Goal: Navigation & Orientation: Find specific page/section

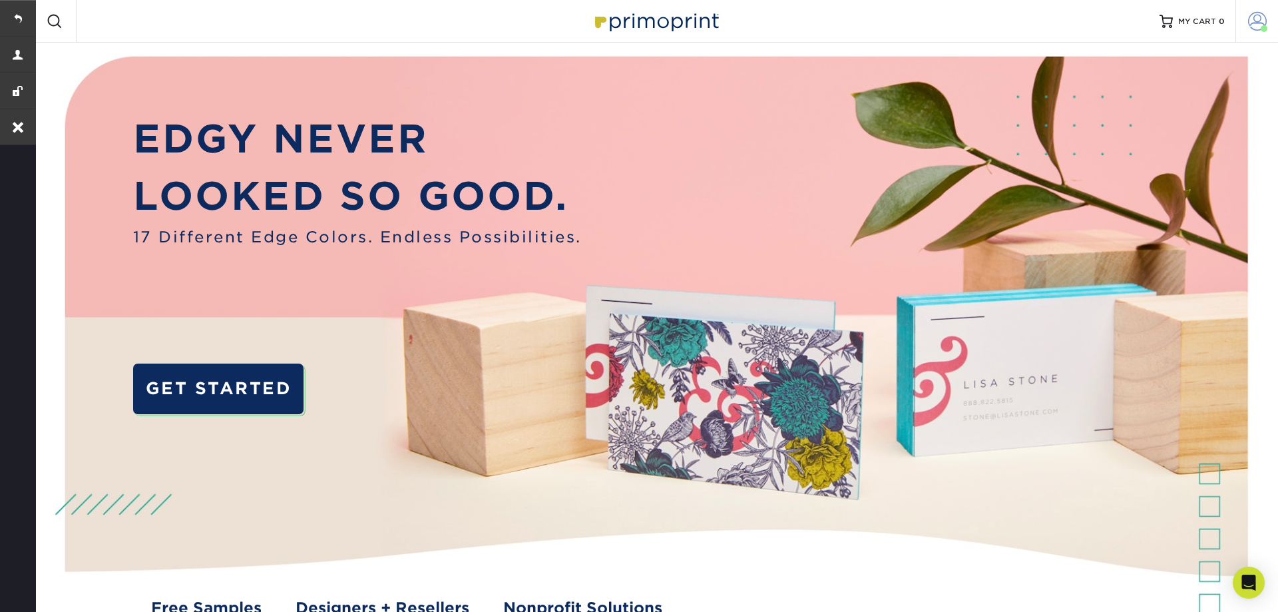
click at [1260, 26] on span at bounding box center [1257, 21] width 19 height 19
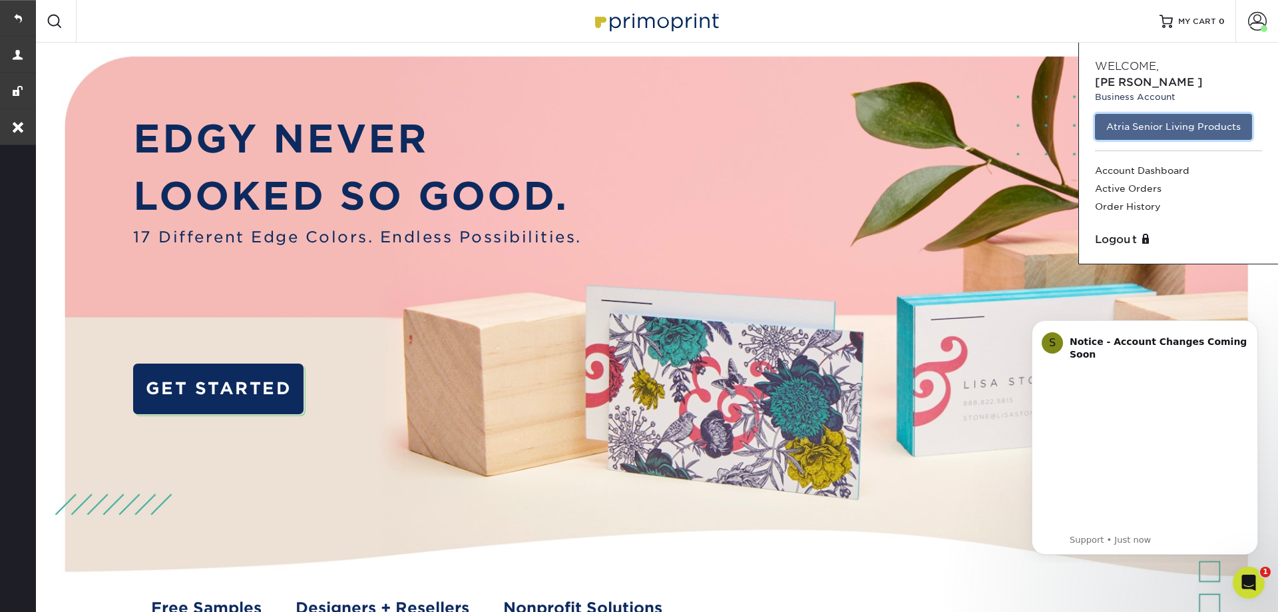
click at [1183, 114] on link "Atria Senior Living Products" at bounding box center [1173, 126] width 157 height 25
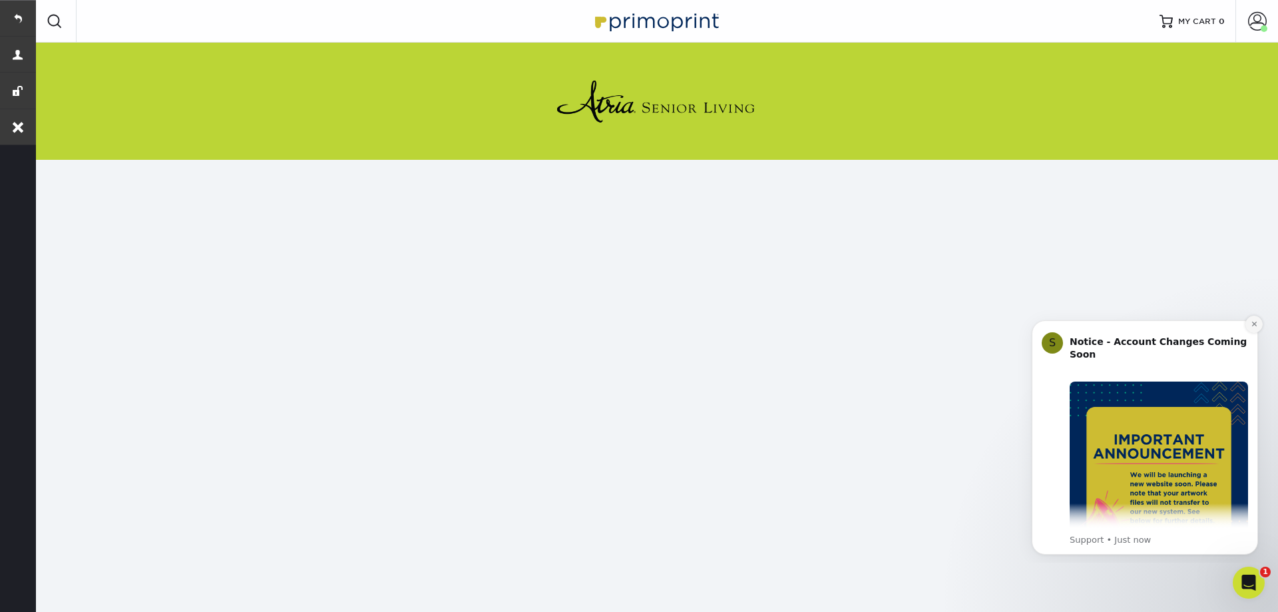
click at [1251, 326] on icon "Dismiss notification" at bounding box center [1254, 323] width 7 height 7
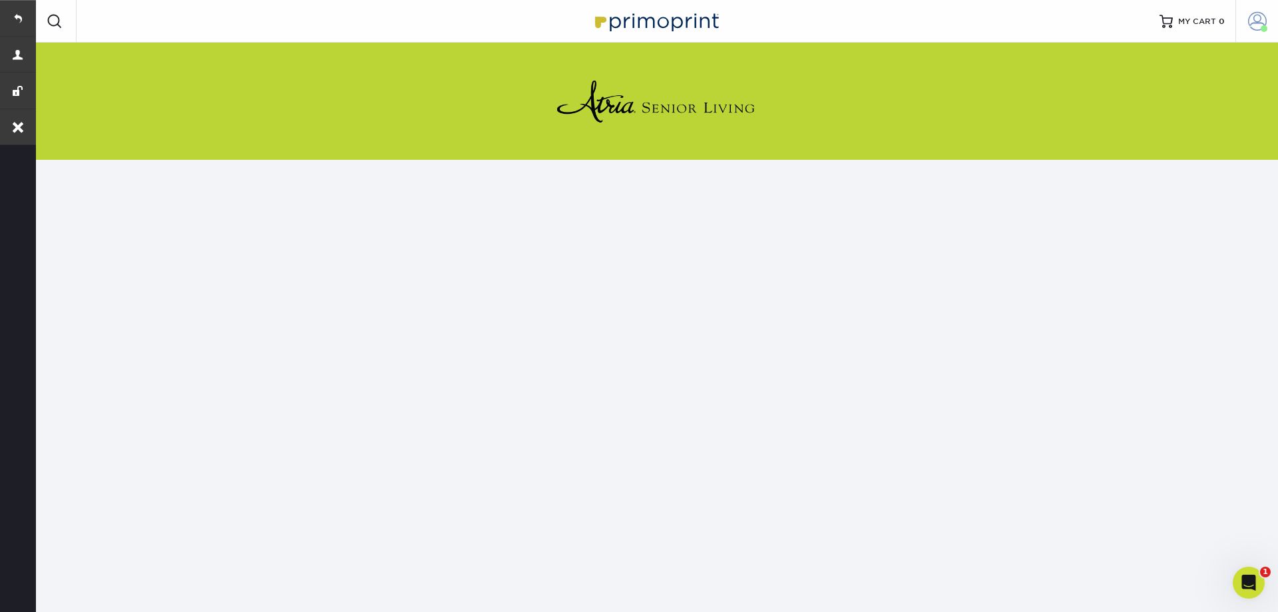
click at [1252, 22] on span at bounding box center [1257, 21] width 19 height 19
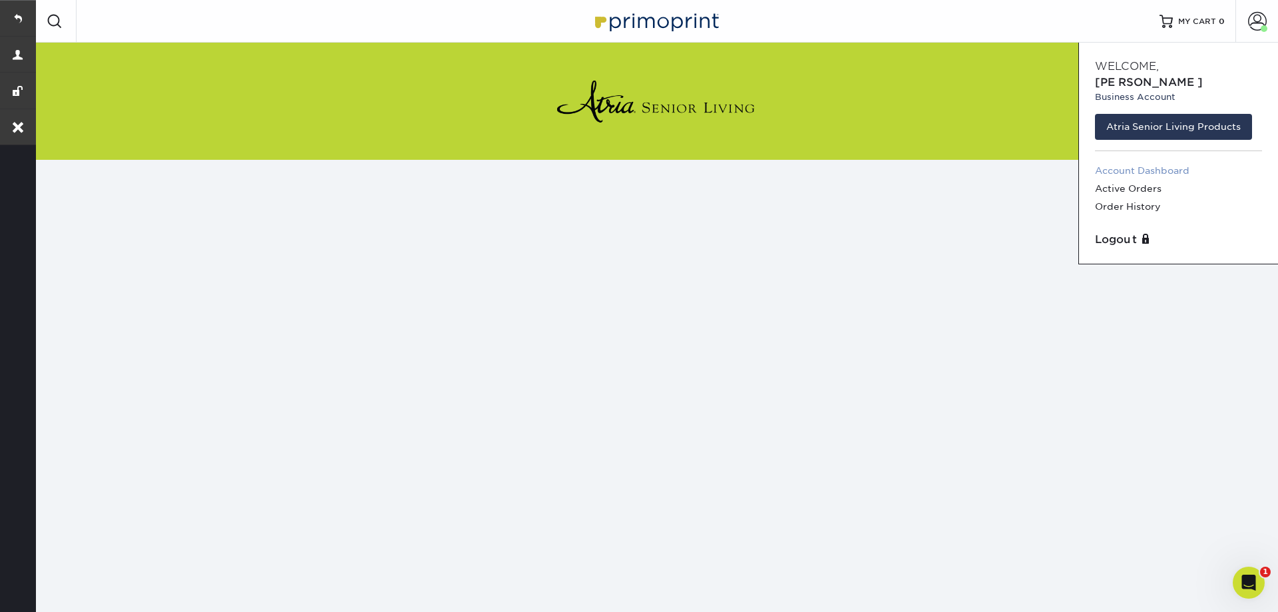
click at [1149, 162] on link "Account Dashboard" at bounding box center [1178, 171] width 167 height 18
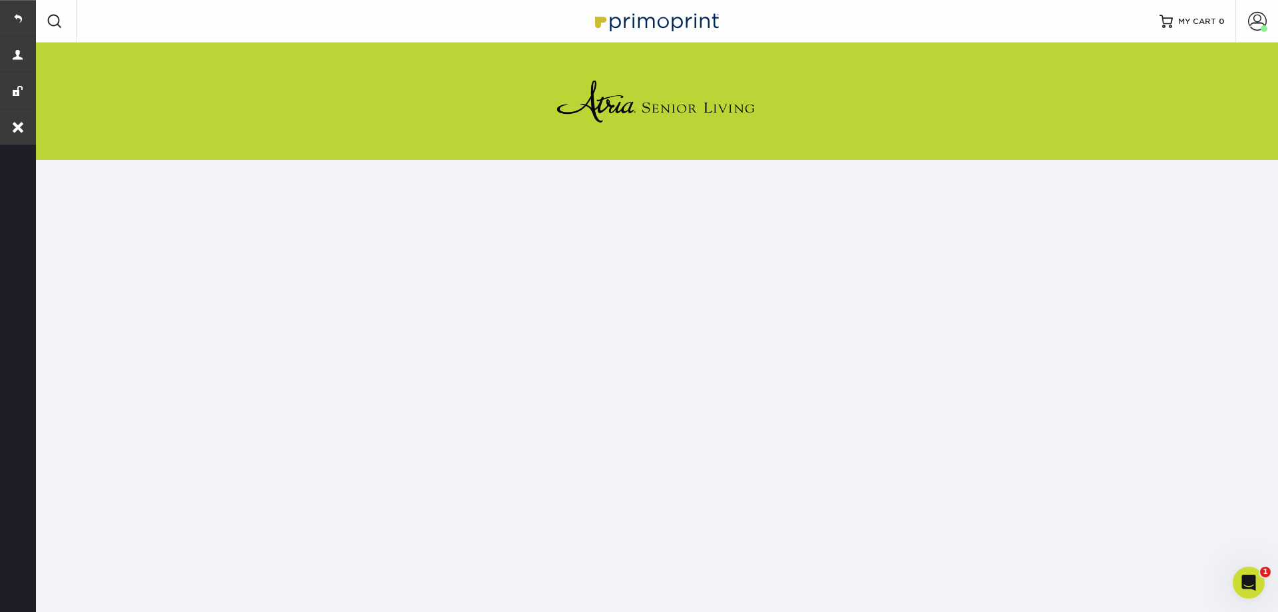
click at [49, 23] on span at bounding box center [55, 21] width 16 height 16
click at [54, 21] on span at bounding box center [55, 21] width 16 height 16
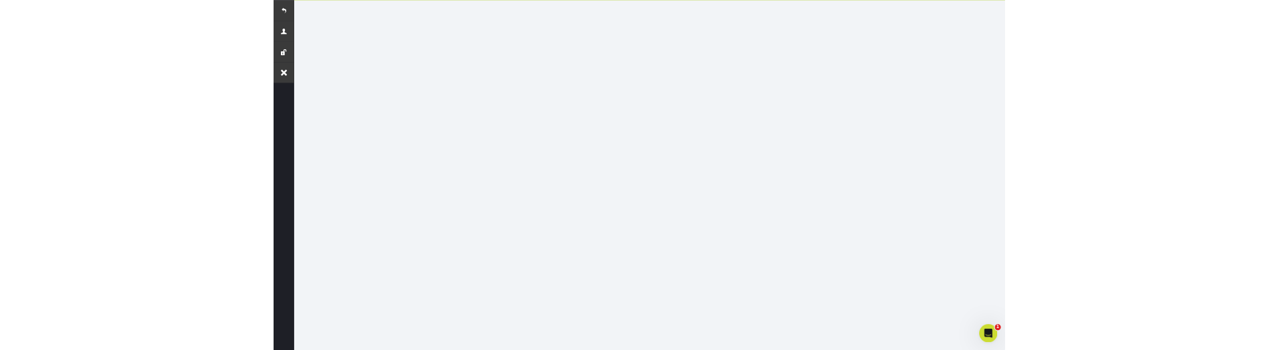
scroll to position [160, 0]
